Goal: Task Accomplishment & Management: Use online tool/utility

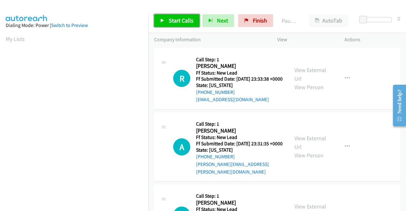
click at [182, 23] on span "Start Calls" at bounding box center [181, 20] width 25 height 7
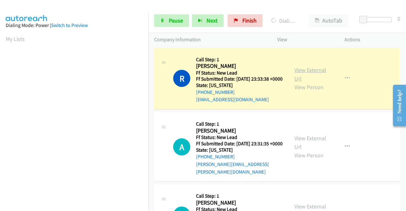
click at [322, 75] on link "View External Url" at bounding box center [310, 74] width 32 height 16
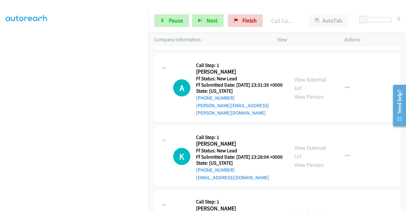
scroll to position [76, 0]
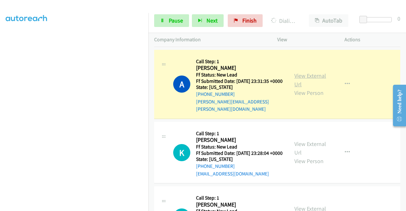
click at [302, 81] on link "View External Url" at bounding box center [310, 80] width 32 height 16
click at [176, 18] on span "Pause" at bounding box center [176, 20] width 14 height 7
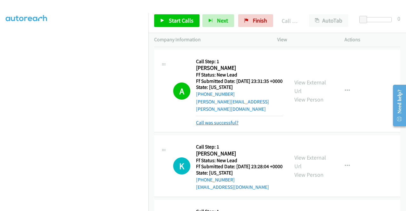
click at [226, 126] on link "Call was successful?" at bounding box center [217, 123] width 42 height 6
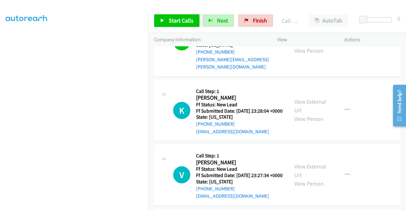
scroll to position [131, 0]
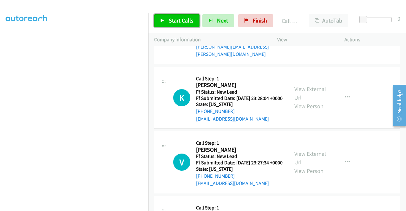
click at [188, 17] on span "Start Calls" at bounding box center [181, 20] width 25 height 7
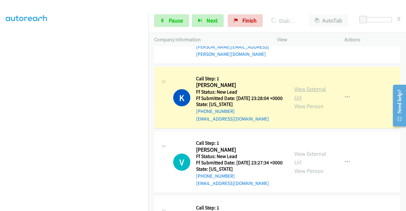
click at [299, 97] on link "View External Url" at bounding box center [310, 93] width 32 height 16
click at [0, 102] on aside "Dialing Mode: Power | Switch to Preview My Lists" at bounding box center [74, 48] width 148 height 351
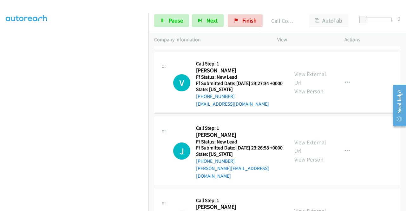
scroll to position [42, 0]
click at [167, 16] on link "Pause" at bounding box center [171, 20] width 35 height 13
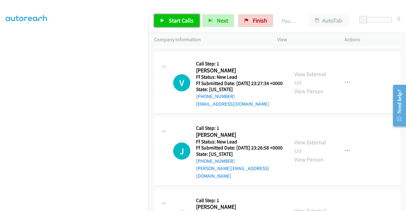
click at [167, 23] on link "Start Calls" at bounding box center [176, 20] width 45 height 13
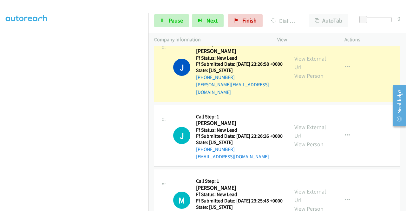
scroll to position [313, 0]
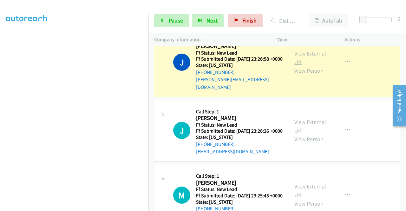
click at [300, 66] on link "View External Url" at bounding box center [310, 58] width 32 height 16
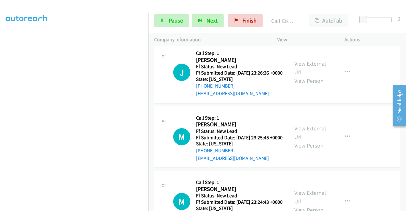
scroll to position [385, 0]
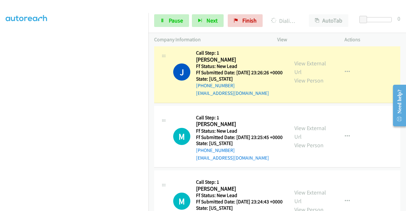
click at [307, 75] on div "View External Url View Person View External Url Email Schedule/Manage Callback …" at bounding box center [325, 72] width 73 height 50
click at [296, 75] on link "View External Url" at bounding box center [310, 68] width 32 height 16
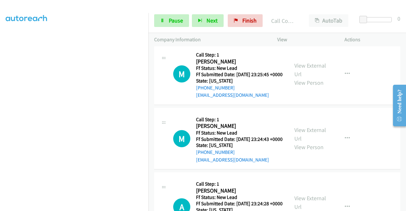
scroll to position [473, 0]
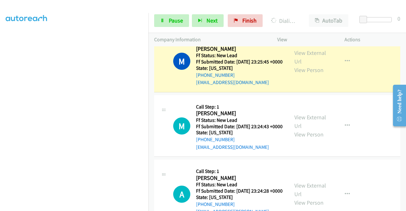
click at [294, 72] on div "View External Url View Person View External Url Email Schedule/Manage Callback …" at bounding box center [325, 61] width 73 height 50
click at [297, 65] on link "View External Url" at bounding box center [310, 57] width 32 height 16
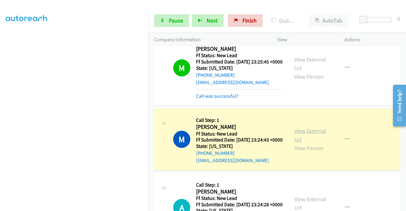
click at [301, 143] on link "View External Url" at bounding box center [310, 135] width 32 height 16
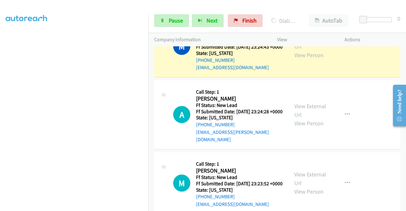
scroll to position [579, 0]
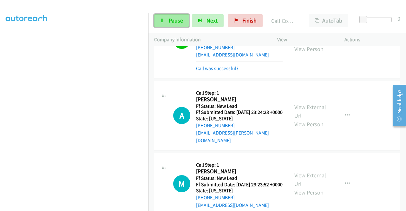
click at [180, 22] on span "Pause" at bounding box center [176, 20] width 14 height 7
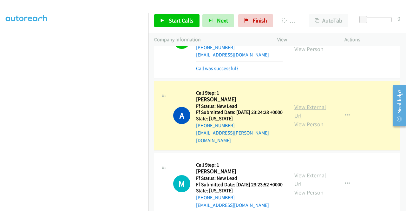
click at [304, 119] on link "View External Url" at bounding box center [310, 111] width 32 height 16
click at [0, 113] on aside "Dialing Mode: Power | Switch to Preview My Lists" at bounding box center [74, 48] width 148 height 351
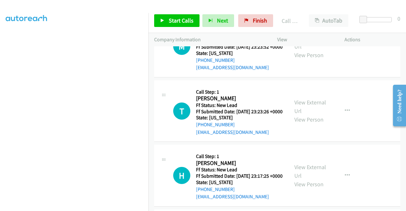
scroll to position [735, 0]
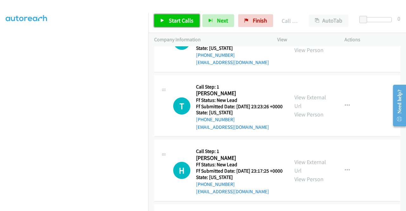
click at [190, 23] on span "Start Calls" at bounding box center [181, 20] width 25 height 7
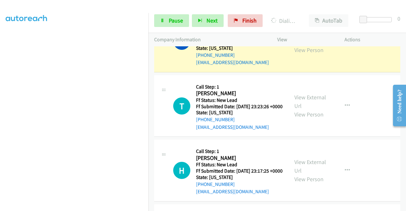
click at [296, 45] on link "View External Url" at bounding box center [310, 37] width 32 height 16
click at [0, 113] on aside "Dialing Mode: Power | Switch to Preview My Lists" at bounding box center [74, 50] width 148 height 351
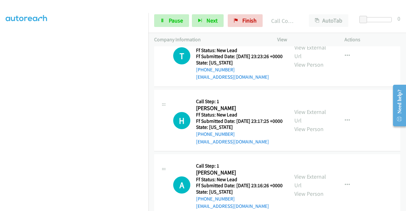
scroll to position [811, 0]
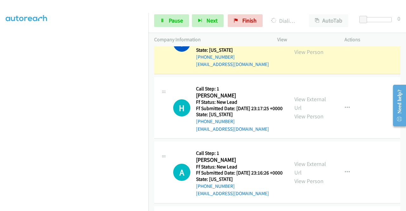
click at [298, 47] on link "View External Url" at bounding box center [310, 39] width 32 height 16
click at [148, 76] on td "T Callback Scheduled Call Step: 1 [PERSON_NAME] America/New_York Ff Status: New…" at bounding box center [276, 43] width 257 height 65
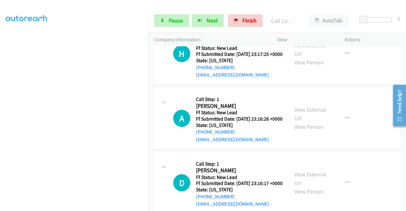
scroll to position [883, 0]
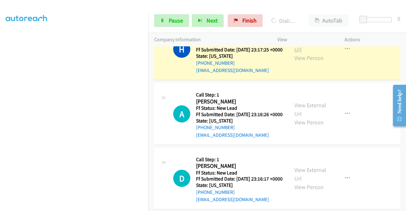
click at [315, 53] on link "View External Url" at bounding box center [310, 45] width 32 height 16
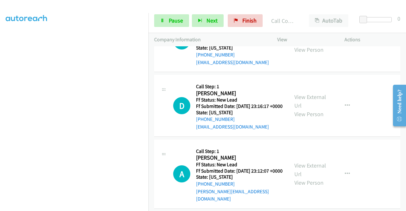
scroll to position [972, 0]
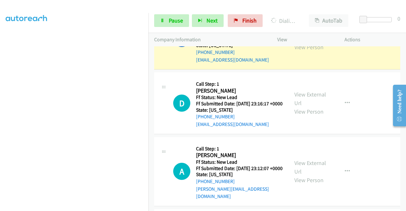
click at [294, 42] on link "View External Url" at bounding box center [310, 34] width 32 height 16
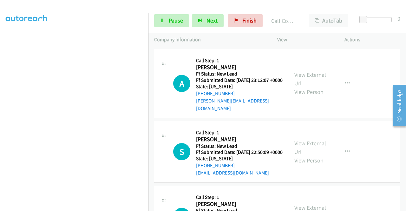
scroll to position [1076, 0]
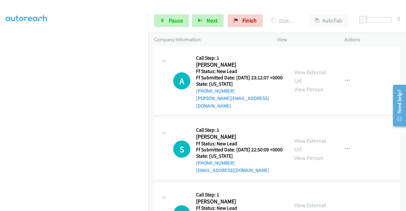
click at [306, 25] on div "View External Url View Person" at bounding box center [310, 13] width 33 height 26
click at [301, 16] on link "View External Url" at bounding box center [310, 8] width 32 height 16
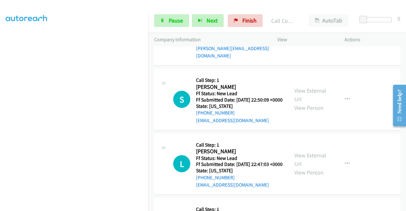
scroll to position [1153, 0]
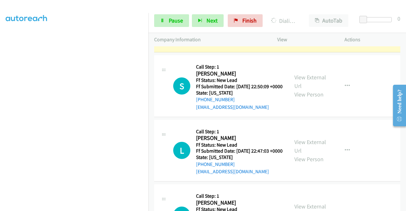
click at [302, 21] on link "View External Url" at bounding box center [310, 13] width 32 height 16
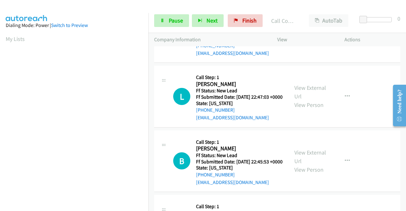
scroll to position [1233, 0]
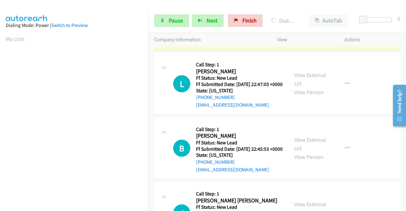
click at [309, 32] on div "View External Url View Person" at bounding box center [310, 19] width 33 height 26
click at [303, 23] on link "View External Url" at bounding box center [310, 15] width 32 height 16
click at [176, 16] on link "Pause" at bounding box center [171, 20] width 35 height 13
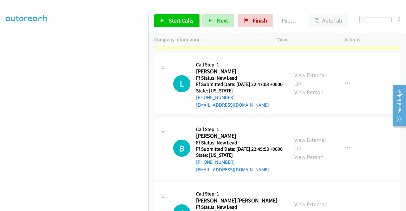
scroll to position [135, 0]
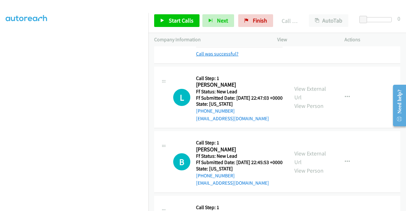
click at [218, 57] on link "Call was successful?" at bounding box center [217, 54] width 42 height 6
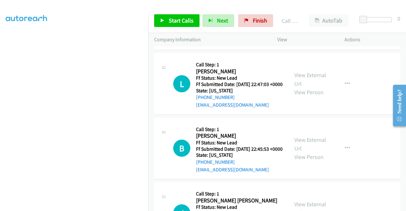
click at [340, 25] on button "button" at bounding box center [347, 19] width 17 height 13
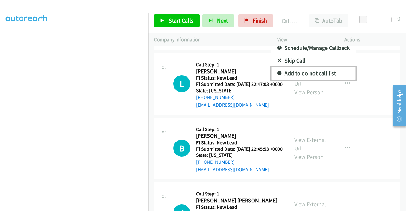
click at [305, 80] on link "Add to do not call list" at bounding box center [313, 73] width 84 height 13
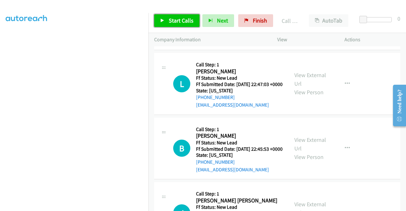
click at [181, 21] on span "Start Calls" at bounding box center [181, 20] width 25 height 7
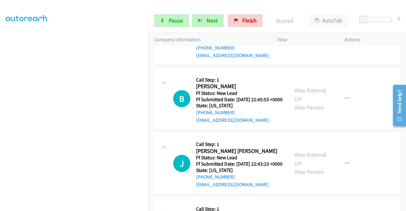
scroll to position [1296, 0]
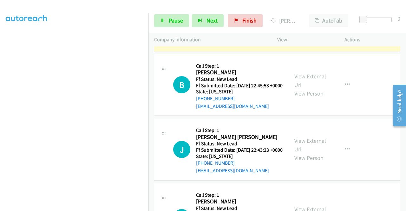
click at [297, 24] on link "View External Url" at bounding box center [310, 16] width 32 height 16
click at [0, 106] on aside "Dialing Mode: Power | Switch to Preview My Lists" at bounding box center [74, 53] width 148 height 351
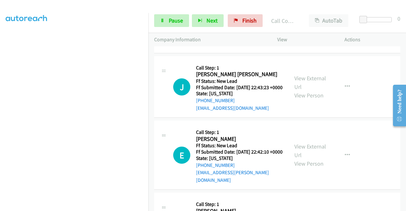
scroll to position [1385, 0]
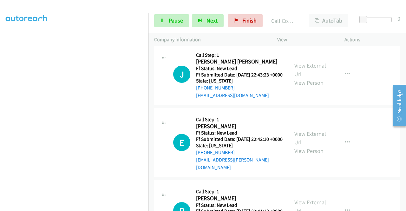
click at [296, 23] on div "View External Url View Person" at bounding box center [310, 10] width 33 height 26
click at [296, 13] on link "View External Url" at bounding box center [310, 5] width 32 height 16
click at [168, 13] on div "Start Calls Pause Next Finish Dialing [PERSON_NAME] AutoTab AutoTab 0" at bounding box center [276, 21] width 257 height 24
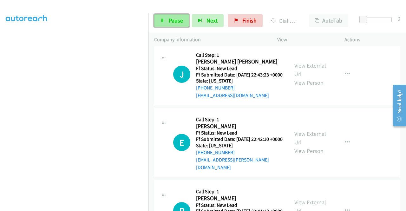
click at [166, 16] on link "Pause" at bounding box center [171, 20] width 35 height 13
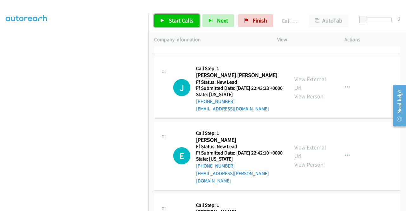
click at [168, 15] on link "Start Calls" at bounding box center [176, 20] width 45 height 13
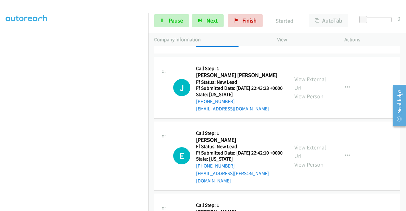
click at [217, 47] on link "Call was successful?" at bounding box center [217, 44] width 42 height 6
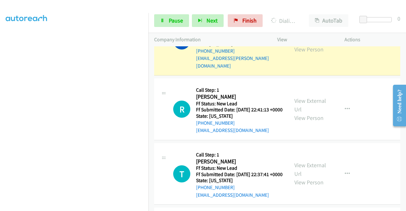
scroll to position [1512, 0]
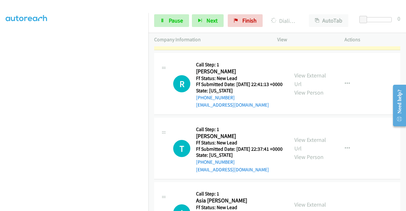
click at [312, 19] on link "View External Url" at bounding box center [310, 11] width 32 height 16
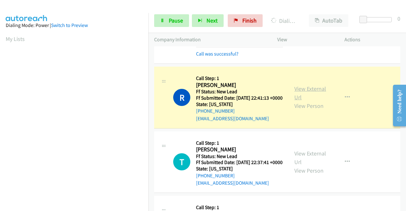
click at [309, 101] on link "View External Url" at bounding box center [310, 93] width 32 height 16
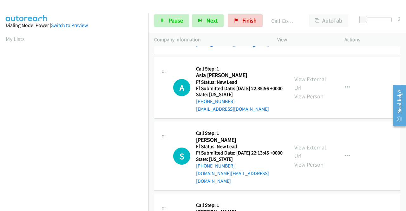
scroll to position [1677, 0]
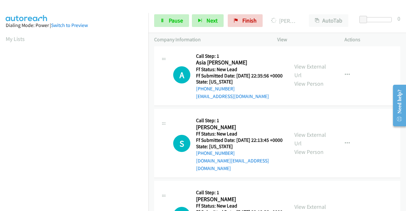
click at [305, 14] on link "View External Url" at bounding box center [310, 6] width 32 height 16
click at [149, 30] on div "Start Calls Pause Next Finish [PERSON_NAME] AutoTab AutoTab 0" at bounding box center [276, 21] width 257 height 24
click at [148, 29] on div "Start Calls Pause Next Finish [PERSON_NAME] AutoTab AutoTab 0" at bounding box center [276, 21] width 257 height 24
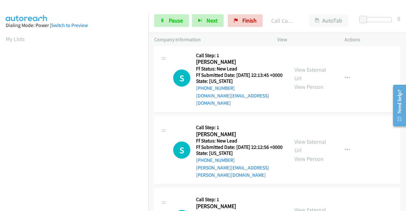
scroll to position [1762, 0]
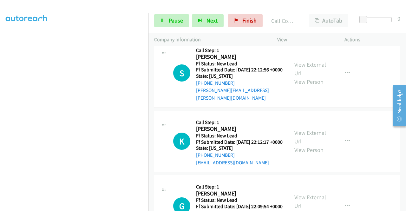
scroll to position [1859, 0]
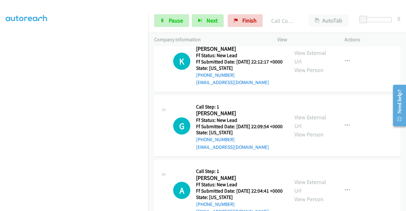
scroll to position [1943, 0]
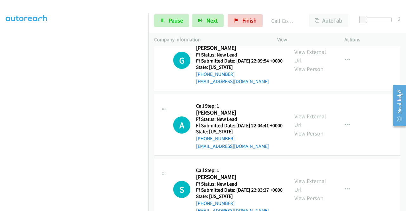
scroll to position [2019, 0]
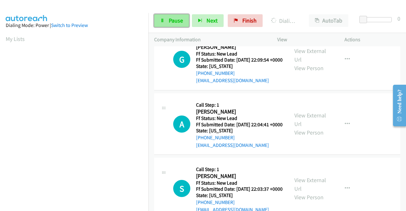
click at [163, 22] on icon at bounding box center [162, 21] width 4 height 4
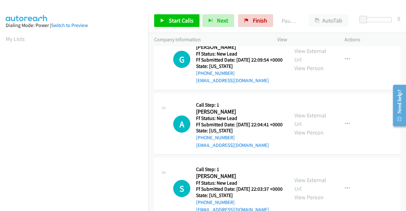
scroll to position [145, 0]
